Goal: Obtain resource: Obtain resource

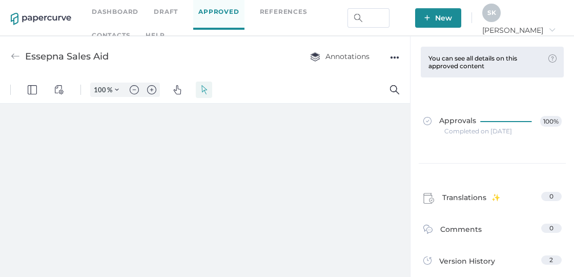
click at [218, 12] on link "Approved" at bounding box center [218, 11] width 51 height 35
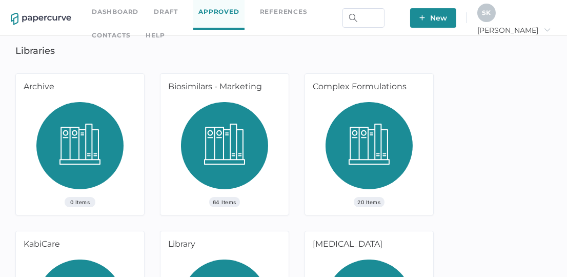
scroll to position [102, 0]
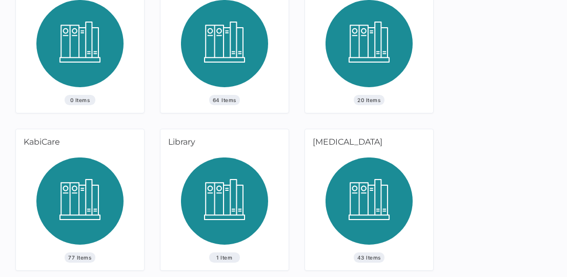
click at [75, 170] on img at bounding box center [79, 204] width 87 height 95
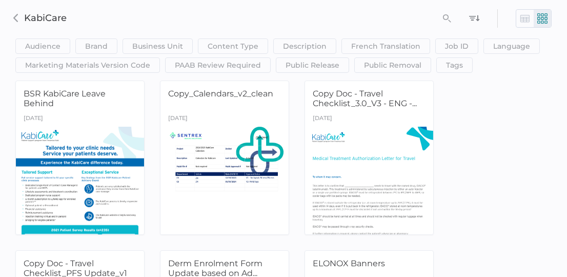
scroll to position [41, 0]
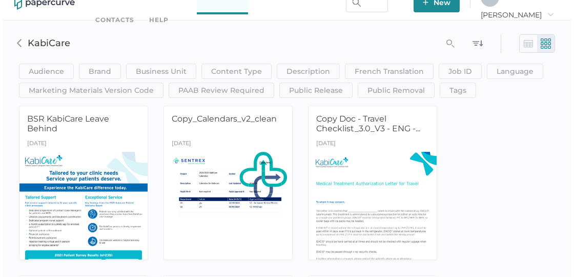
scroll to position [0, 0]
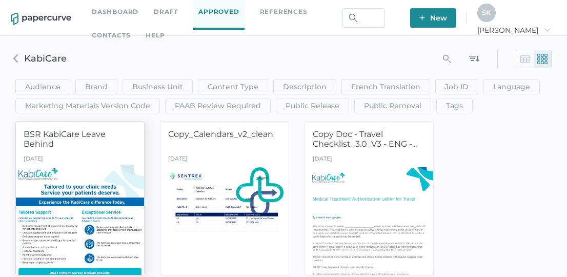
click at [79, 144] on div "BSR KabiCare Leave Behind" at bounding box center [80, 140] width 113 height 23
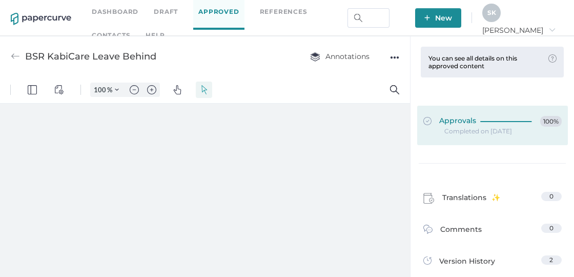
type input "159"
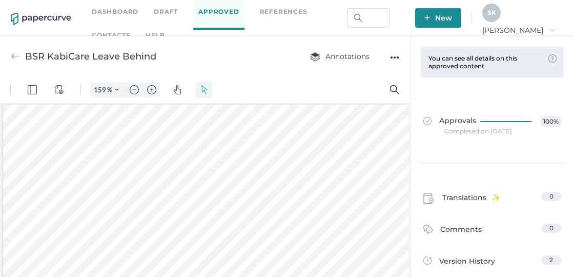
click at [497, 89] on div "Approvals 100% Completed on Jun 2, 2022" at bounding box center [492, 125] width 155 height 75
click at [481, 131] on div "Completed on Jun 2, 2022" at bounding box center [479, 131] width 68 height 0
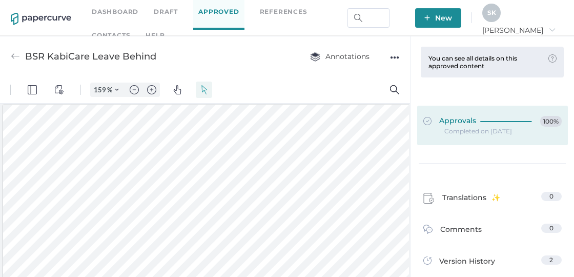
click at [436, 121] on span "Approvals" at bounding box center [450, 121] width 53 height 11
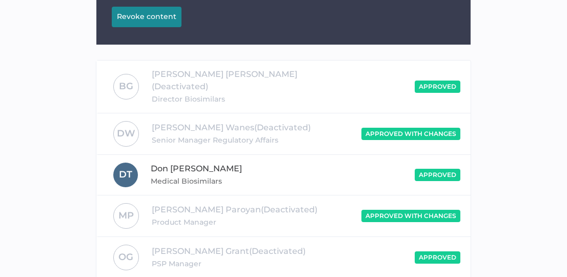
scroll to position [336, 0]
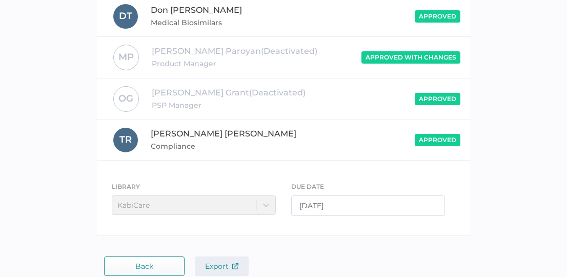
click at [222, 261] on span "Export" at bounding box center [221, 265] width 33 height 9
click at [502, 107] on div "Released Completed on Jun 2, 2022 You can revoke this released document. Revoke…" at bounding box center [284, 7] width 552 height 468
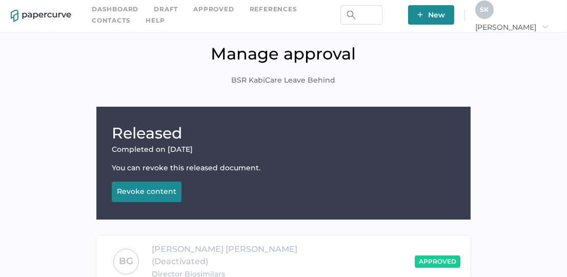
scroll to position [0, 0]
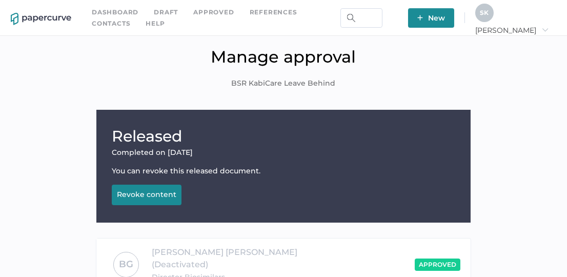
click at [208, 10] on link "Approved" at bounding box center [213, 12] width 41 height 11
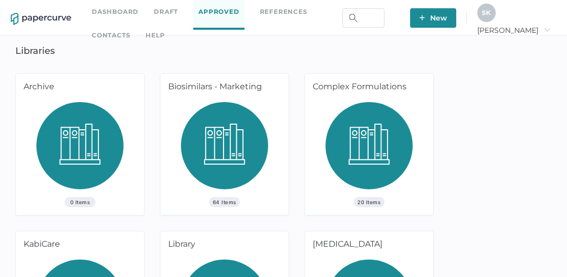
click at [238, 136] on img at bounding box center [224, 149] width 87 height 95
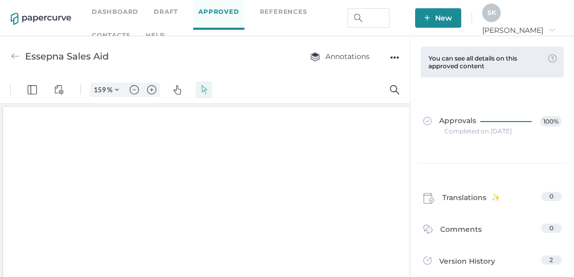
click at [215, 19] on link "Approved" at bounding box center [218, 11] width 51 height 35
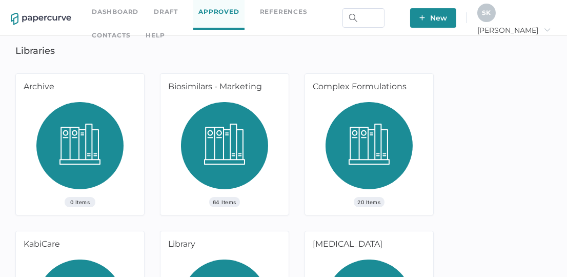
click at [263, 126] on img at bounding box center [224, 149] width 87 height 95
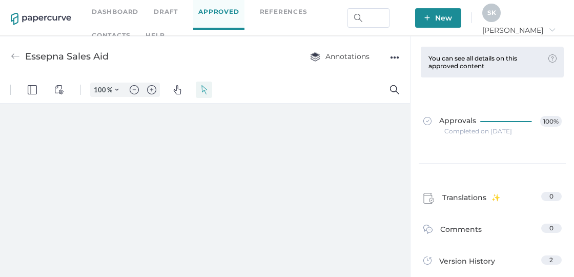
type input "159"
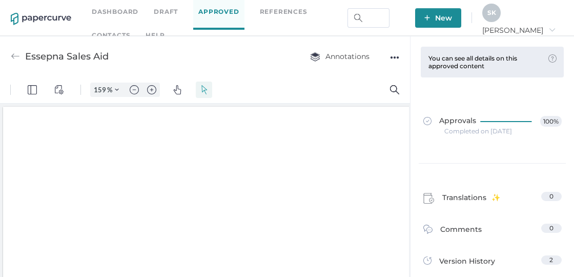
scroll to position [2, 0]
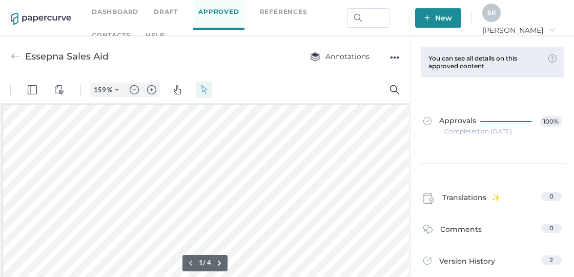
click at [206, 8] on link "Approved" at bounding box center [218, 11] width 51 height 35
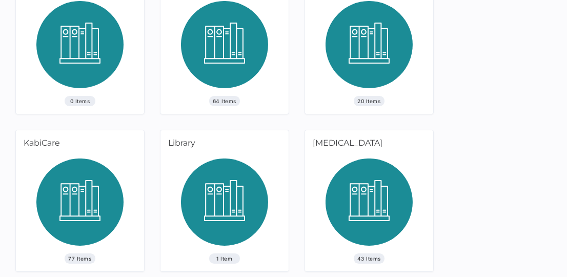
scroll to position [102, 0]
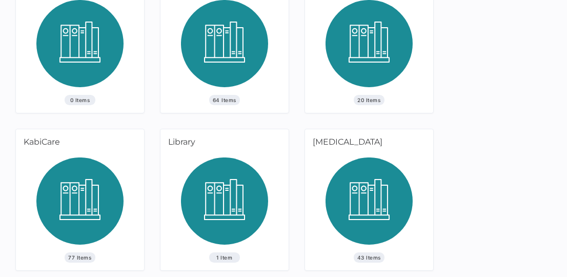
click at [44, 240] on img at bounding box center [79, 204] width 87 height 95
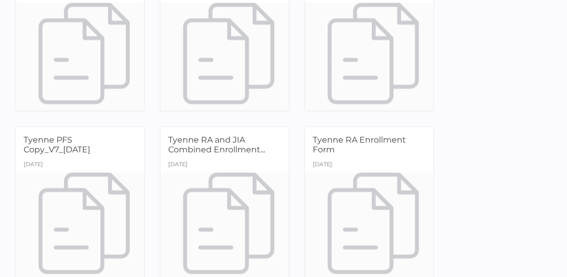
scroll to position [4237, 0]
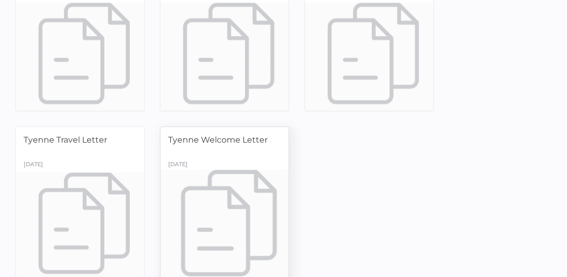
click at [251, 170] on div at bounding box center [224, 226] width 135 height 113
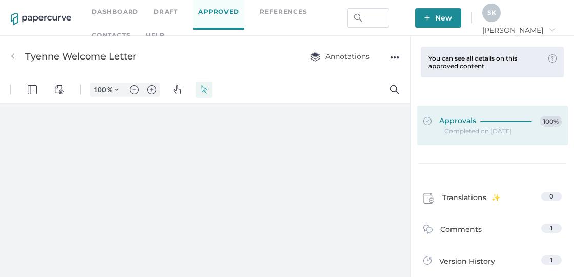
type input "159"
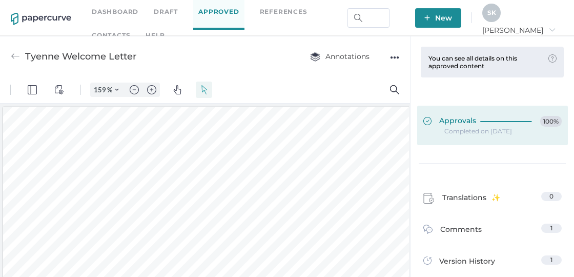
scroll to position [2, 0]
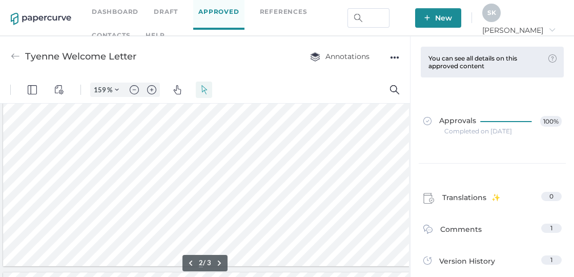
type input "3"
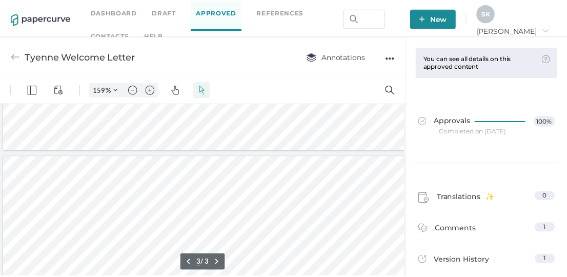
scroll to position [1287, 0]
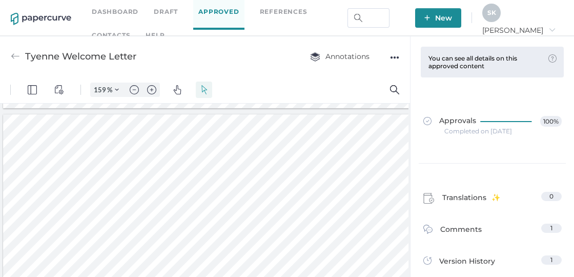
click at [470, 131] on div "Completed on Jan 24, 2025" at bounding box center [479, 131] width 68 height 0
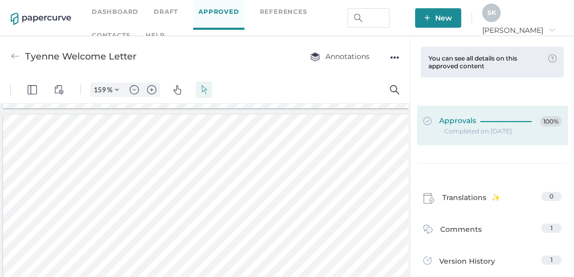
click at [454, 121] on span "Approvals" at bounding box center [450, 121] width 53 height 11
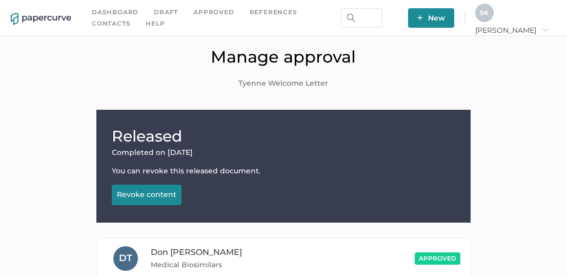
scroll to position [254, 0]
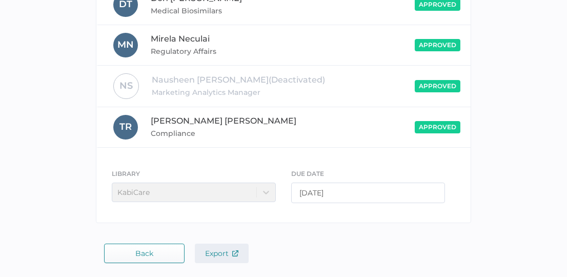
click at [226, 253] on span "Export" at bounding box center [221, 253] width 33 height 9
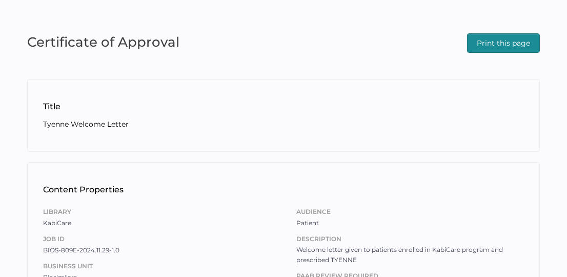
click at [504, 39] on span "Print this page" at bounding box center [503, 43] width 53 height 18
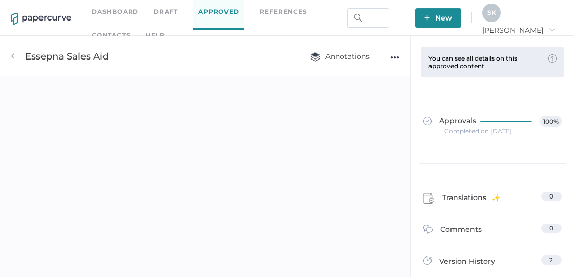
click at [218, 15] on link "Approved" at bounding box center [218, 11] width 51 height 35
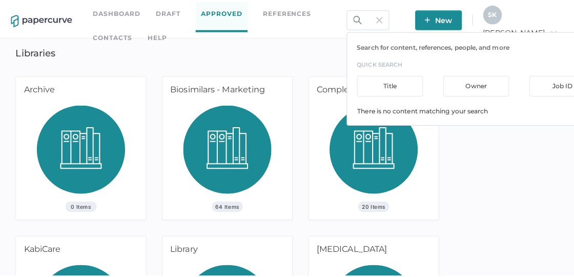
scroll to position [0, 9]
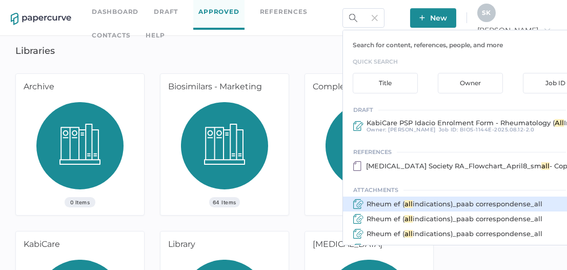
type input "all"
click at [405, 199] on span "Rheum ef (" at bounding box center [386, 203] width 38 height 8
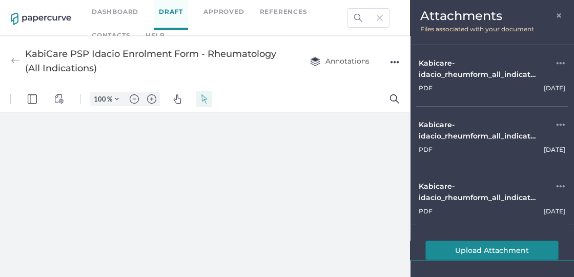
click at [561, 15] on span "×" at bounding box center [560, 14] width 8 height 8
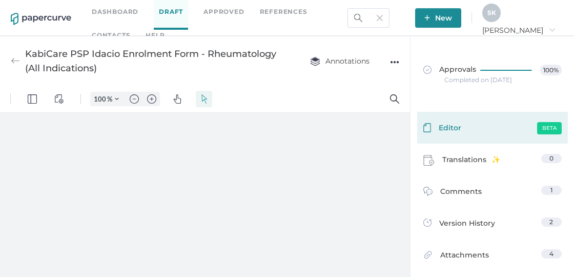
type input "159"
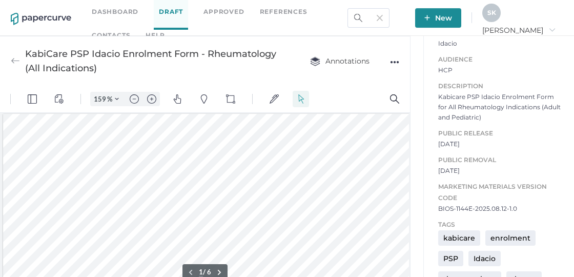
scroll to position [572, 0]
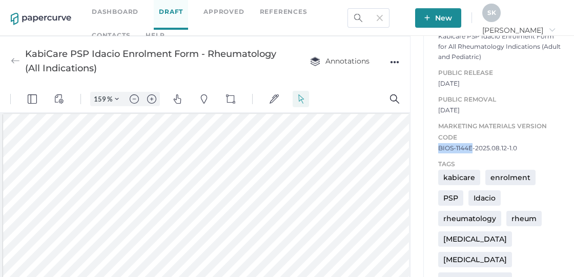
drag, startPoint x: 469, startPoint y: 150, endPoint x: 425, endPoint y: 143, distance: 44.3
click at [425, 143] on div "Job ID BIOS-1144E-2025.08.12-2.0 Business Unit Biosimilars Language English Bra…" at bounding box center [493, 14] width 138 height 277
copy span "BIOS-1144E"
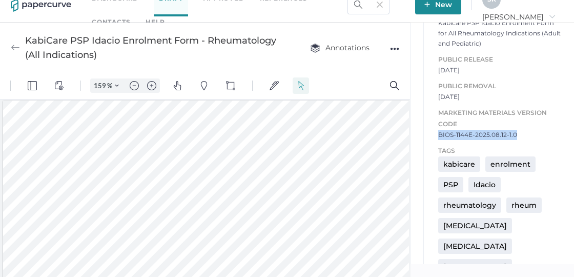
drag, startPoint x: 514, startPoint y: 131, endPoint x: 435, endPoint y: 137, distance: 78.7
click at [438, 137] on span "BIOS-1144E-2025.08.12-1.0" at bounding box center [500, 135] width 124 height 10
copy span "BIOS-1144E-2025.08.12-1.0"
